Goal: Transaction & Acquisition: Purchase product/service

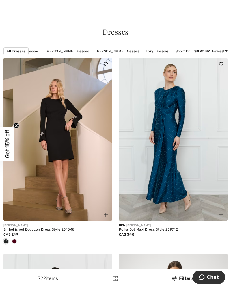
scroll to position [0, 107]
click at [172, 279] on img at bounding box center [174, 278] width 5 height 5
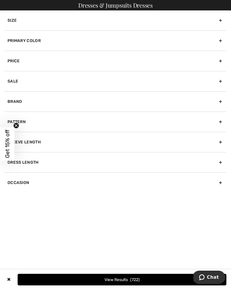
click at [206, 178] on div "Occasion" at bounding box center [116, 182] width 222 height 20
click at [11, 200] on input"] "Evening" at bounding box center [10, 201] width 4 height 4
checkbox input"] "true"
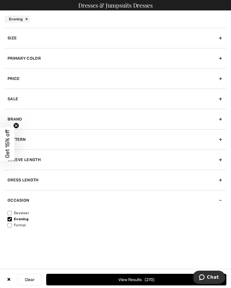
click at [177, 272] on div "✖ Clear View Results 270" at bounding box center [115, 279] width 231 height 21
click at [169, 274] on button "View Results 270" at bounding box center [136, 279] width 181 height 12
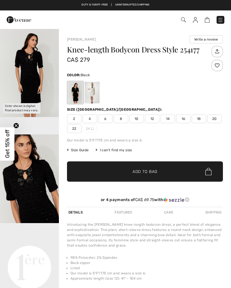
checkbox input "true"
click at [30, 89] on img "1 / 4" at bounding box center [29, 72] width 59 height 89
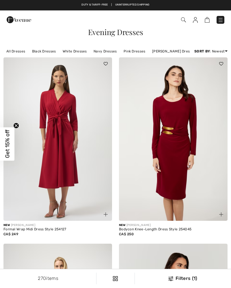
checkbox input "true"
click at [187, 277] on div "Filters (1)" at bounding box center [183, 278] width 89 height 7
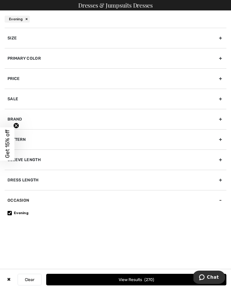
click at [14, 199] on div "Occasion" at bounding box center [116, 200] width 222 height 20
click at [220, 196] on div "Occasion" at bounding box center [116, 200] width 222 height 20
click at [11, 204] on div "Occasion" at bounding box center [116, 200] width 222 height 20
click at [29, 277] on button "Clear" at bounding box center [30, 279] width 24 height 12
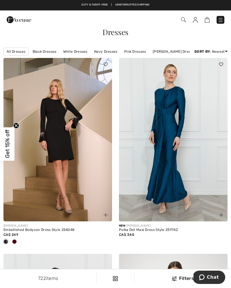
click at [182, 275] on div "Filters" at bounding box center [183, 278] width 89 height 7
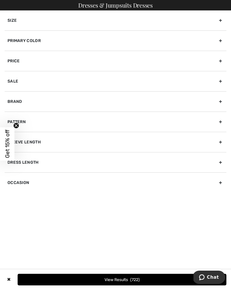
click at [215, 179] on div "Occasion" at bounding box center [116, 182] width 222 height 20
click at [9, 200] on input"] "Evening" at bounding box center [10, 201] width 4 height 4
checkbox input"] "true"
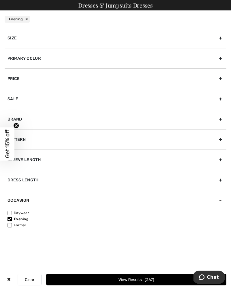
click at [9, 212] on input"] "Daywear" at bounding box center [10, 213] width 4 height 4
checkbox input"] "true"
click at [8, 217] on input"] "Evening" at bounding box center [10, 219] width 4 height 4
checkbox input"] "false"
click at [8, 213] on input"] "Daywear" at bounding box center [10, 213] width 4 height 4
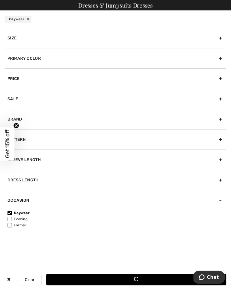
checkbox input"] "false"
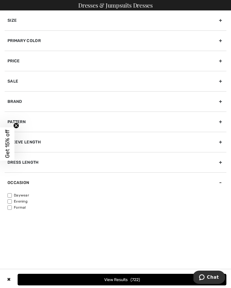
click at [8, 206] on input"] "Formal" at bounding box center [10, 207] width 4 height 4
checkbox input"] "true"
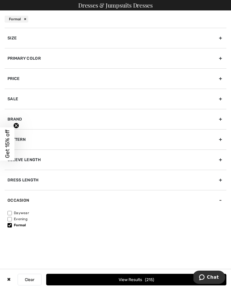
click at [163, 275] on button "View Results 215" at bounding box center [136, 279] width 181 height 12
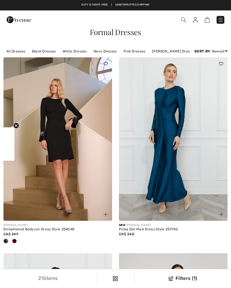
checkbox input "true"
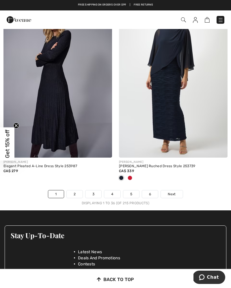
scroll to position [3475, 0]
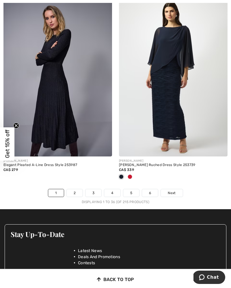
click at [174, 190] on span "Next" at bounding box center [172, 192] width 8 height 5
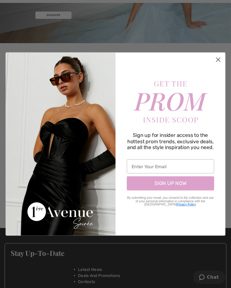
scroll to position [99, 0]
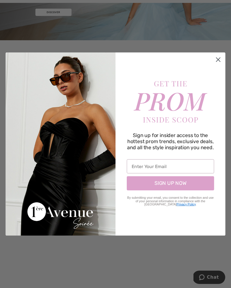
click at [211, 85] on img "POPUP Form" at bounding box center [171, 101] width 99 height 45
click at [218, 62] on circle "Close dialog" at bounding box center [218, 59] width 9 height 9
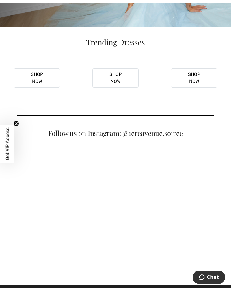
scroll to position [115, 0]
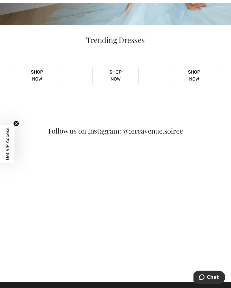
click at [207, 97] on video "Your browser does not support the video tag." at bounding box center [194, 78] width 74 height 37
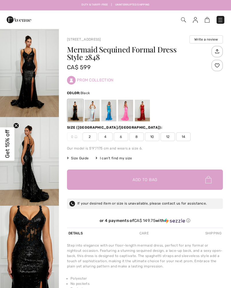
checkbox input "true"
click at [28, 68] on img "1 / 6" at bounding box center [29, 72] width 59 height 89
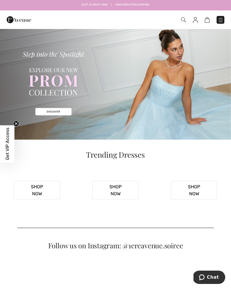
scroll to position [0, 0]
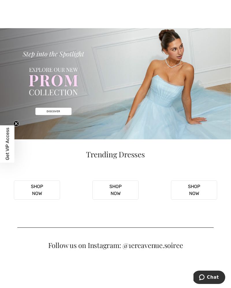
click at [54, 106] on img at bounding box center [115, 83] width 231 height 111
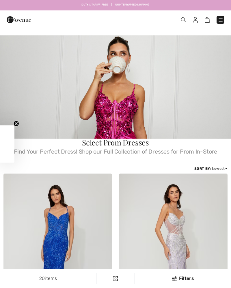
checkbox input "true"
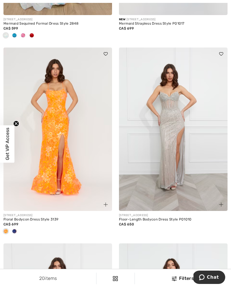
scroll to position [508, 0]
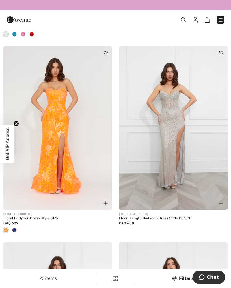
click at [16, 229] on span at bounding box center [14, 229] width 5 height 5
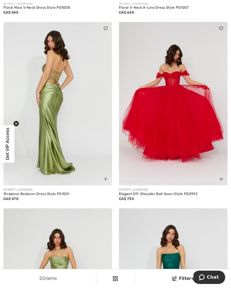
scroll to position [914, 0]
click at [45, 113] on img at bounding box center [57, 103] width 109 height 163
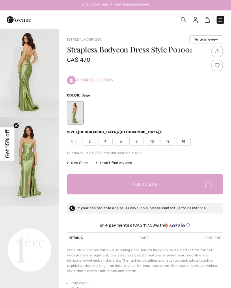
checkbox input "true"
click at [22, 76] on img "1 / 5" at bounding box center [29, 72] width 59 height 89
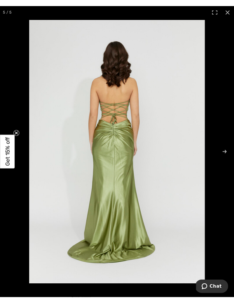
scroll to position [9, 0]
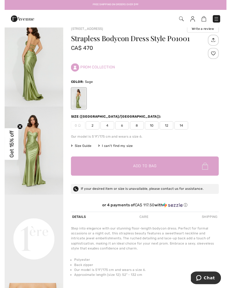
scroll to position [1, 0]
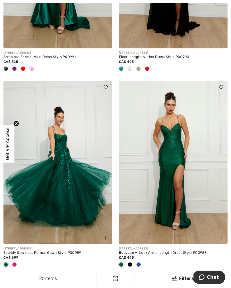
scroll to position [1520, 0]
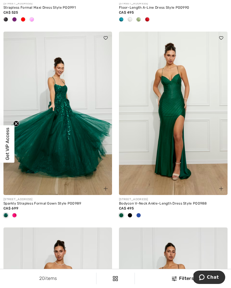
click at [195, 120] on img at bounding box center [173, 113] width 109 height 163
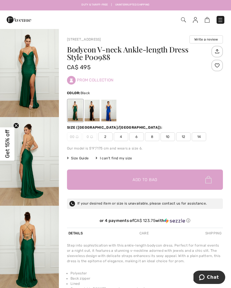
click at [94, 110] on div at bounding box center [92, 111] width 15 height 22
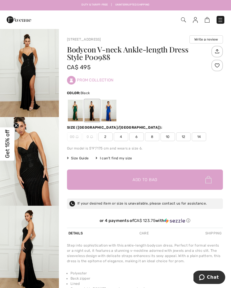
click at [25, 65] on img "1 / 6" at bounding box center [29, 72] width 59 height 89
click at [111, 115] on div at bounding box center [109, 111] width 15 height 22
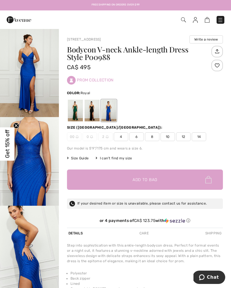
click at [26, 67] on img "1 / 5" at bounding box center [29, 72] width 59 height 89
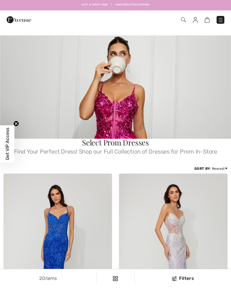
scroll to position [1529, 0]
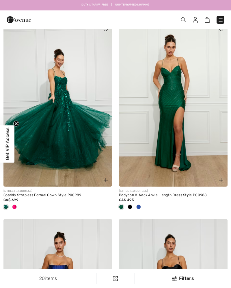
checkbox input "true"
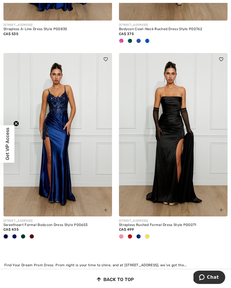
scroll to position [1890, 0]
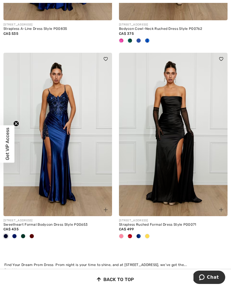
click at [195, 137] on img at bounding box center [173, 134] width 109 height 163
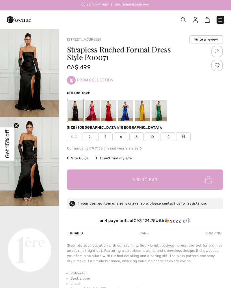
checkbox input "true"
click at [24, 71] on img "1 / 4" at bounding box center [29, 72] width 59 height 89
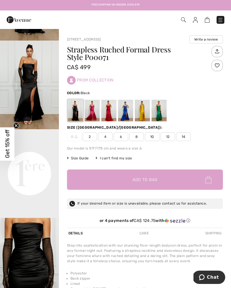
scroll to position [76, 0]
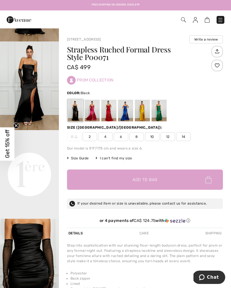
click at [35, 159] on video "Your browser does not support the video tag." at bounding box center [29, 145] width 59 height 30
click at [41, 159] on video "Your browser does not support the video tag." at bounding box center [29, 145] width 59 height 30
click at [35, 159] on video "Your browser does not support the video tag." at bounding box center [29, 145] width 59 height 30
click at [44, 159] on video "Your browser does not support the video tag." at bounding box center [29, 145] width 59 height 30
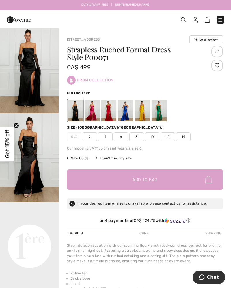
scroll to position [0, 0]
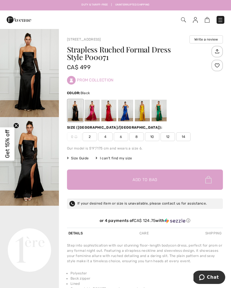
click at [32, 75] on img "1 / 4" at bounding box center [29, 72] width 59 height 89
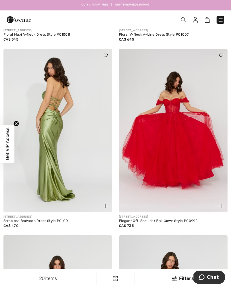
scroll to position [886, 0]
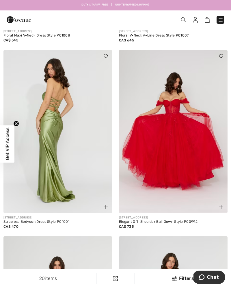
click at [39, 143] on img at bounding box center [57, 131] width 109 height 163
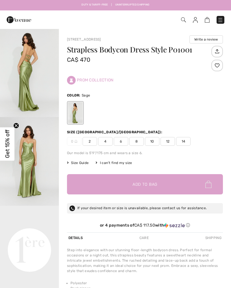
checkbox input "true"
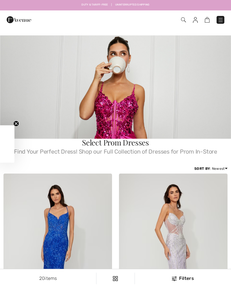
scroll to position [825, 0]
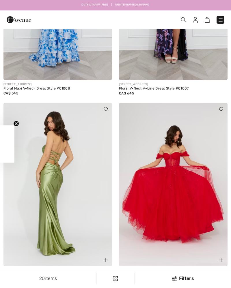
checkbox input "true"
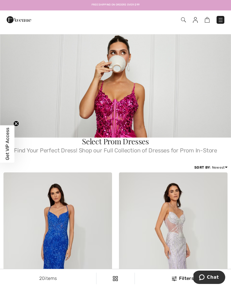
scroll to position [0, 0]
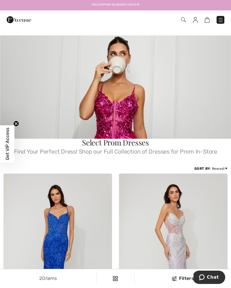
click at [195, 104] on img at bounding box center [115, 86] width 231 height 103
click at [124, 117] on img at bounding box center [115, 86] width 231 height 103
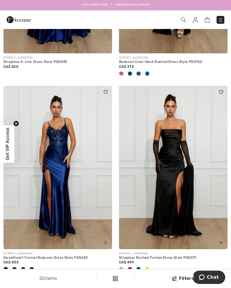
scroll to position [1857, 0]
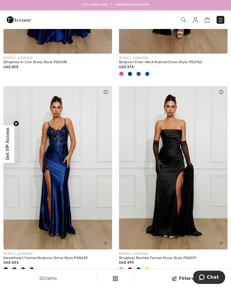
click at [73, 170] on img at bounding box center [57, 167] width 109 height 163
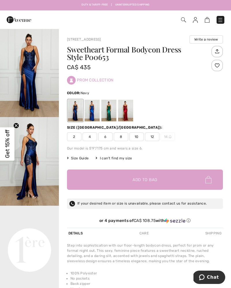
click at [19, 69] on img "1 / 4" at bounding box center [29, 72] width 59 height 89
click at [122, 116] on div at bounding box center [125, 111] width 15 height 22
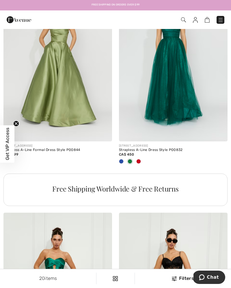
scroll to position [1144, 0]
